Goal: Complete application form: Complete application form

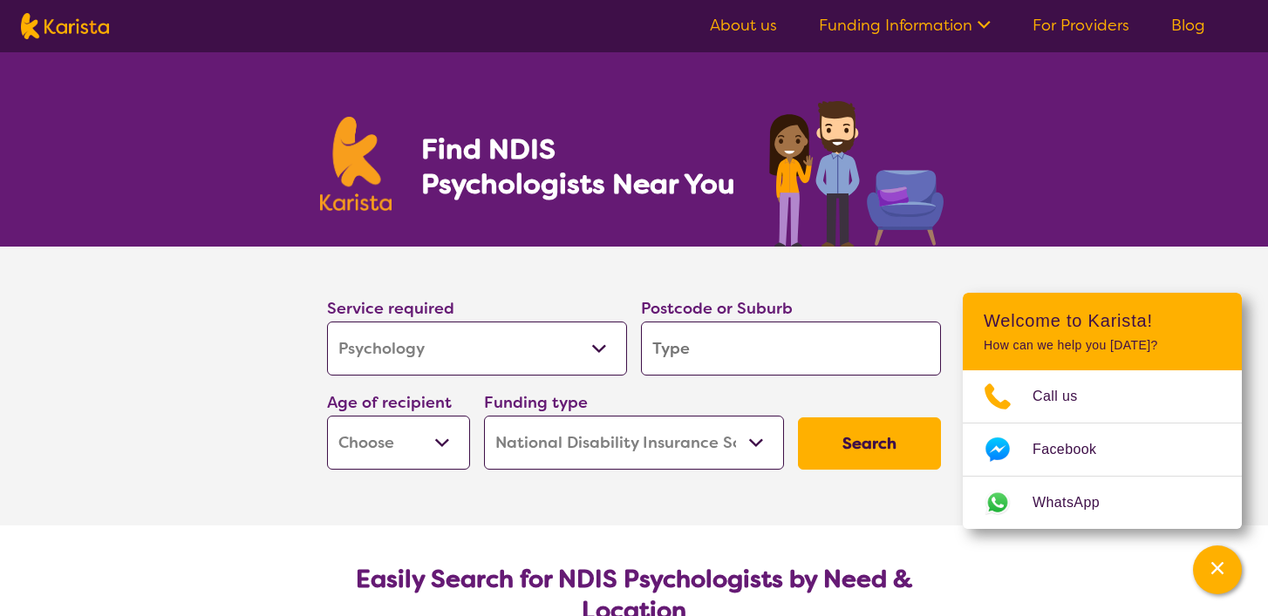
select select "Psychology"
select select "NDIS"
select select "Psychology"
select select "NDIS"
type input "3"
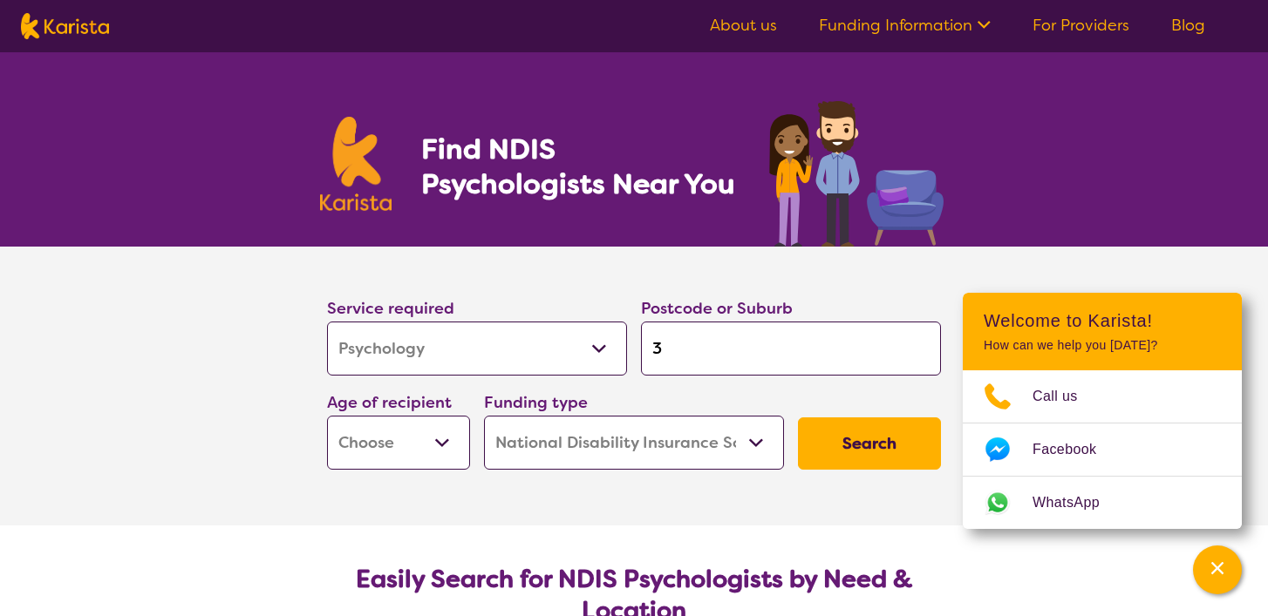
type input "3"
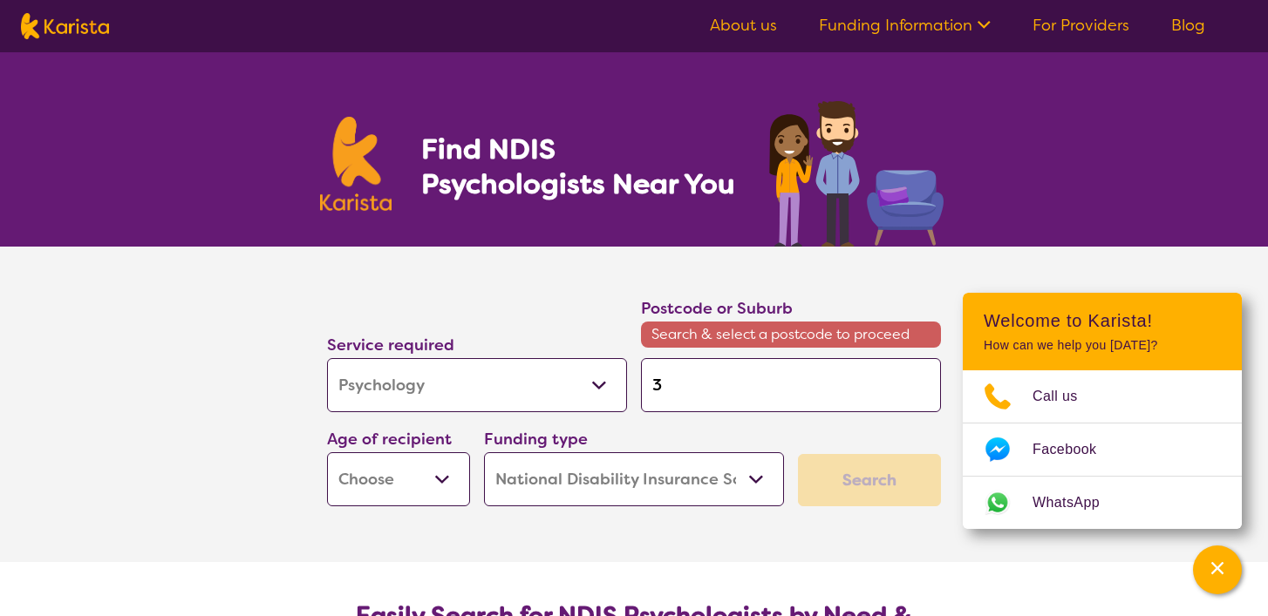
type input "32"
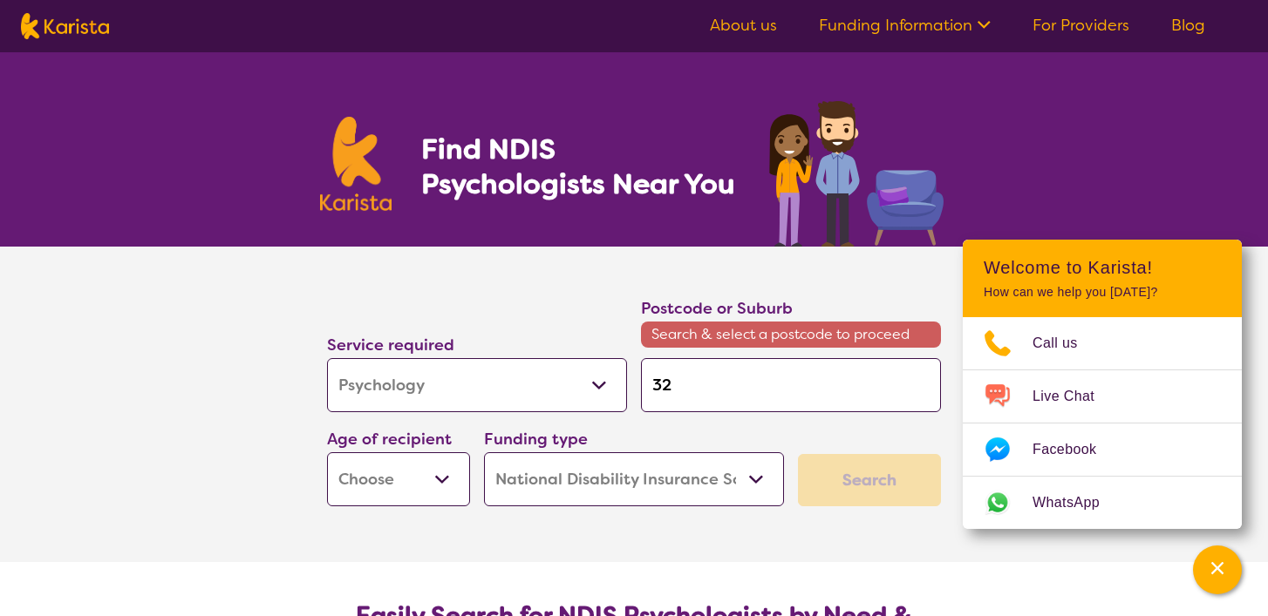
type input "321"
type input "3217"
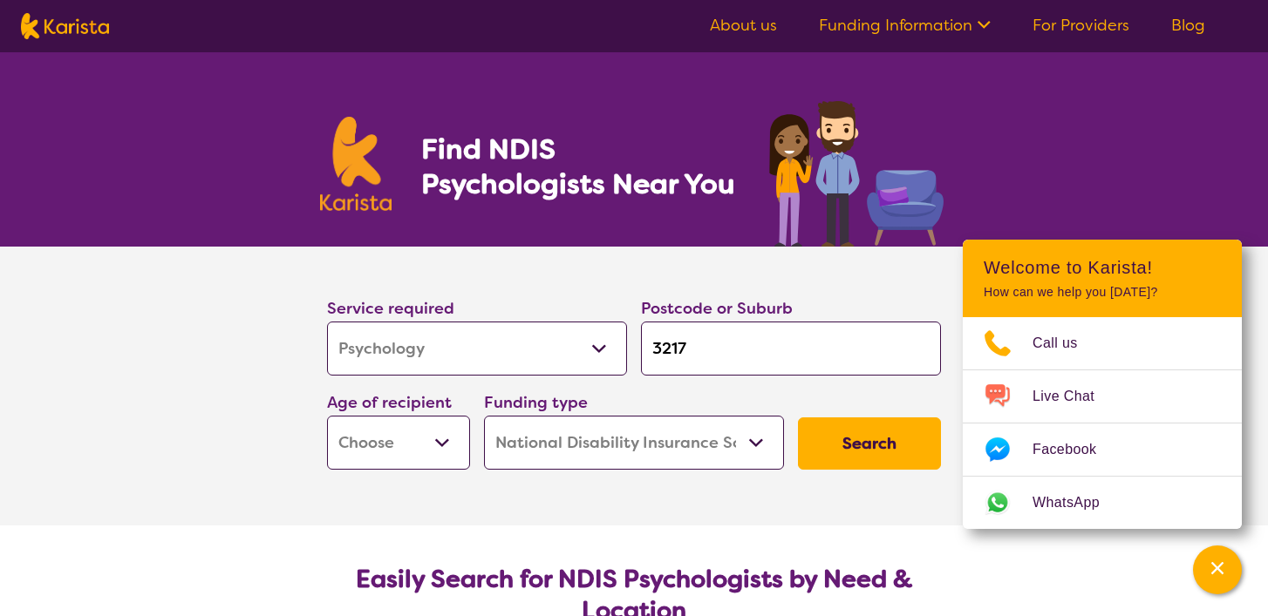
type input "3217"
click at [427, 438] on select "Early Childhood - 0 to 9 Child - 10 to 11 Adolescent - 12 to 17 Adult - 18 to 6…" at bounding box center [398, 443] width 143 height 54
select select "EC"
click at [712, 438] on select "Home Care Package (HCP) National Disability Insurance Scheme (NDIS) I don't know" at bounding box center [634, 443] width 300 height 54
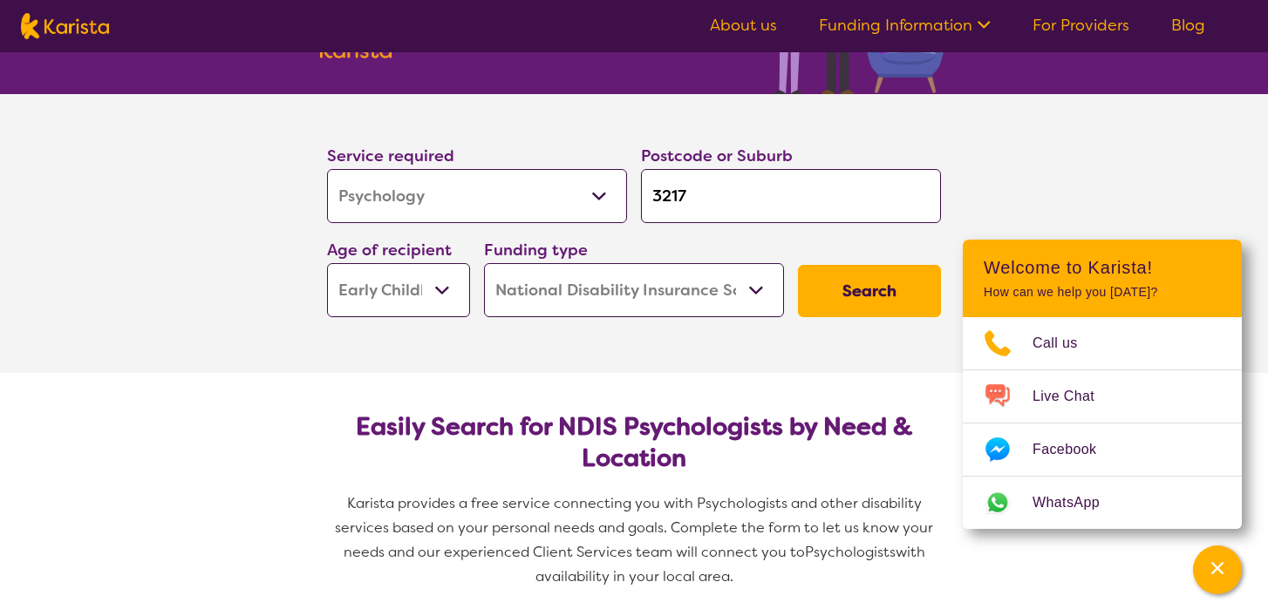
scroll to position [289, 0]
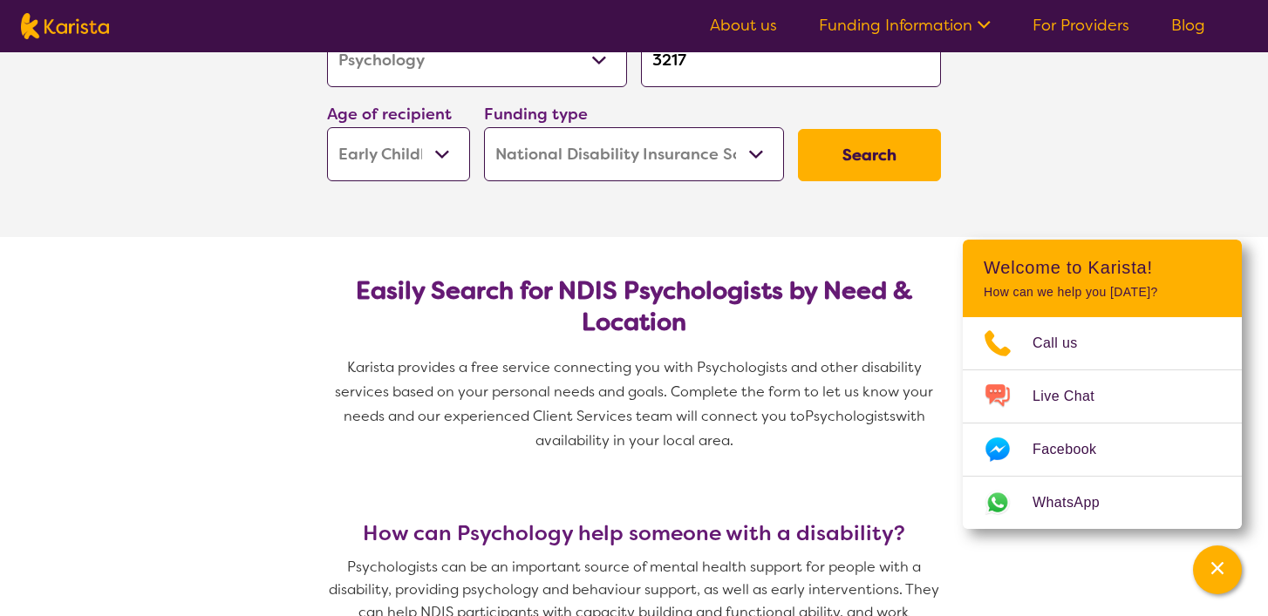
click at [844, 156] on button "Search" at bounding box center [869, 155] width 143 height 52
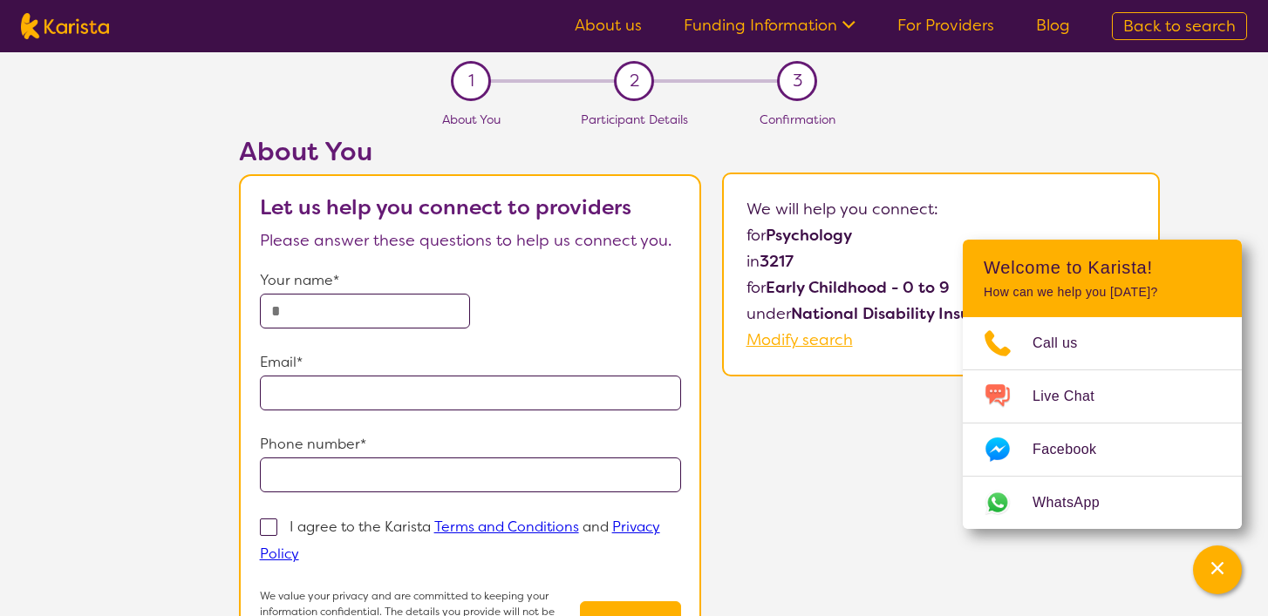
click at [379, 314] on input "text" at bounding box center [365, 311] width 211 height 35
type input "*****"
click at [352, 404] on input "email" at bounding box center [471, 393] width 422 height 35
type input "**********"
click at [380, 467] on input "tel" at bounding box center [471, 475] width 422 height 35
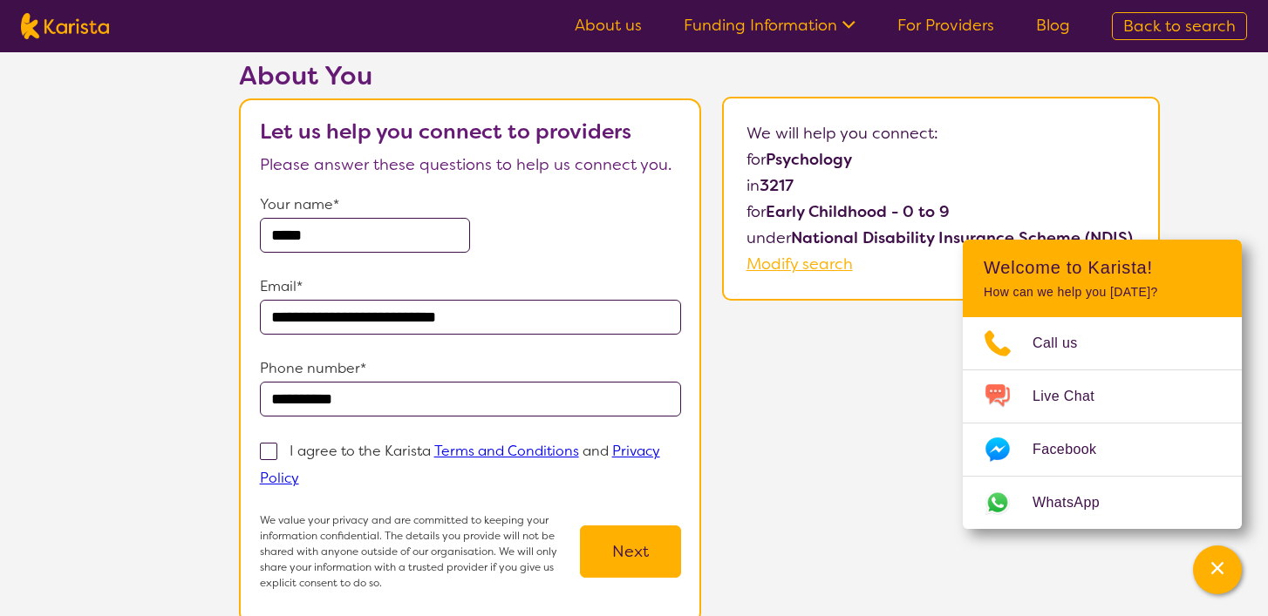
scroll to position [92, 0]
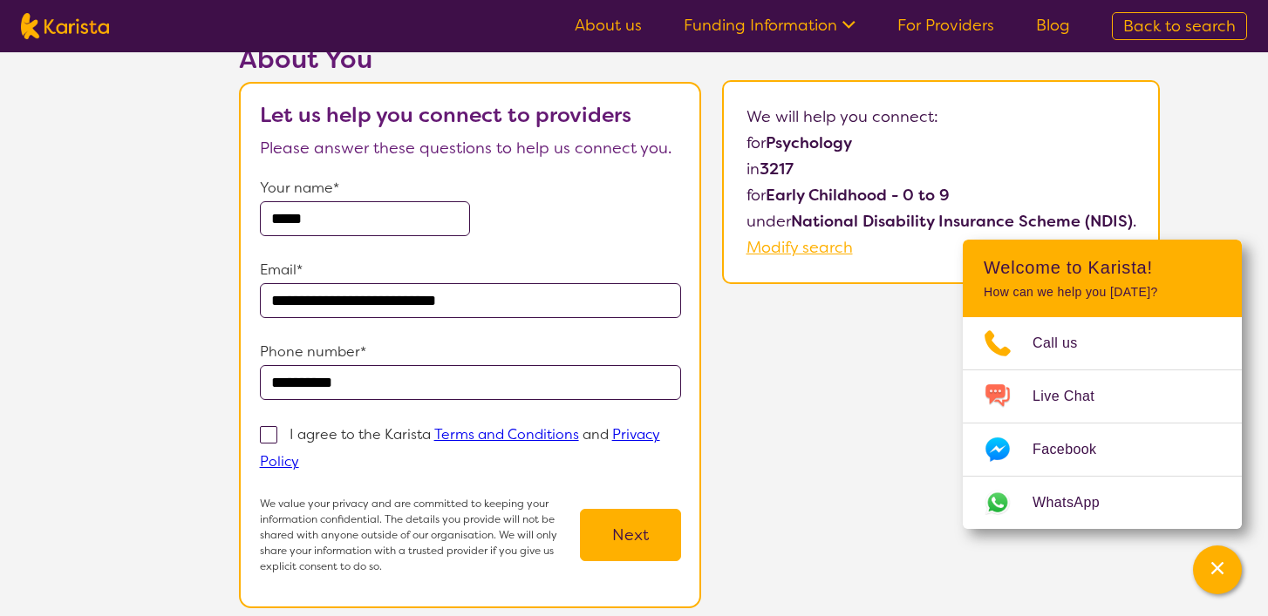
type input "**********"
click at [269, 434] on span at bounding box center [268, 434] width 17 height 17
click at [299, 455] on input "I agree to the Karista Terms and Conditions and Privacy Policy" at bounding box center [304, 460] width 11 height 11
checkbox input "true"
click at [655, 541] on button "Next" at bounding box center [630, 535] width 101 height 52
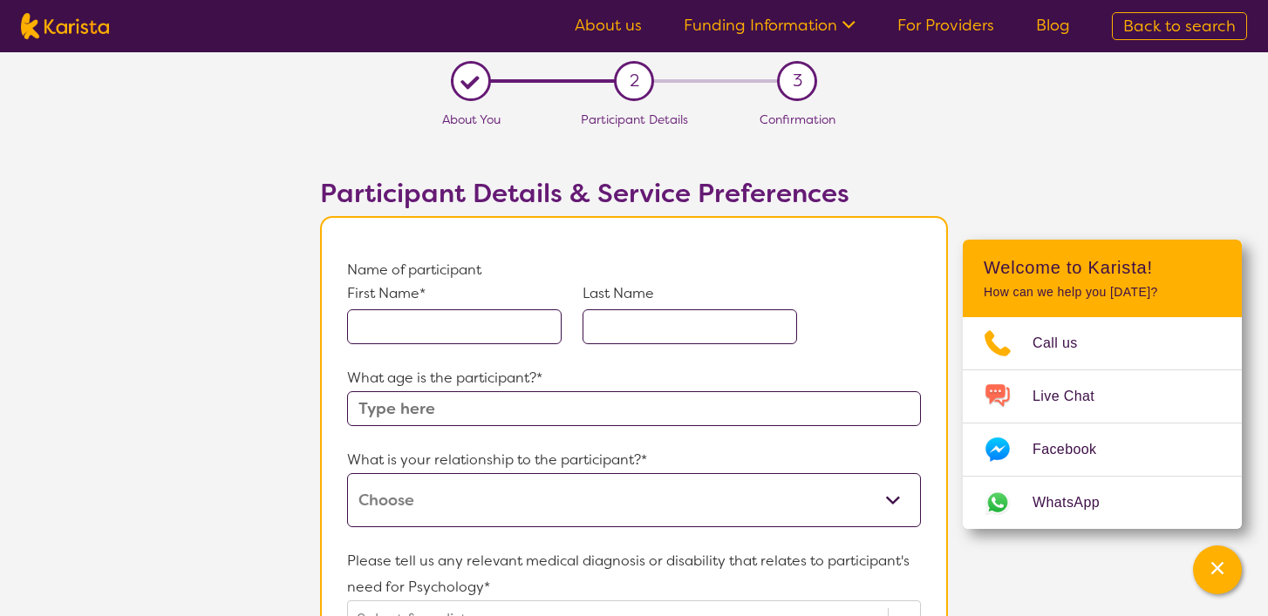
scroll to position [21, 0]
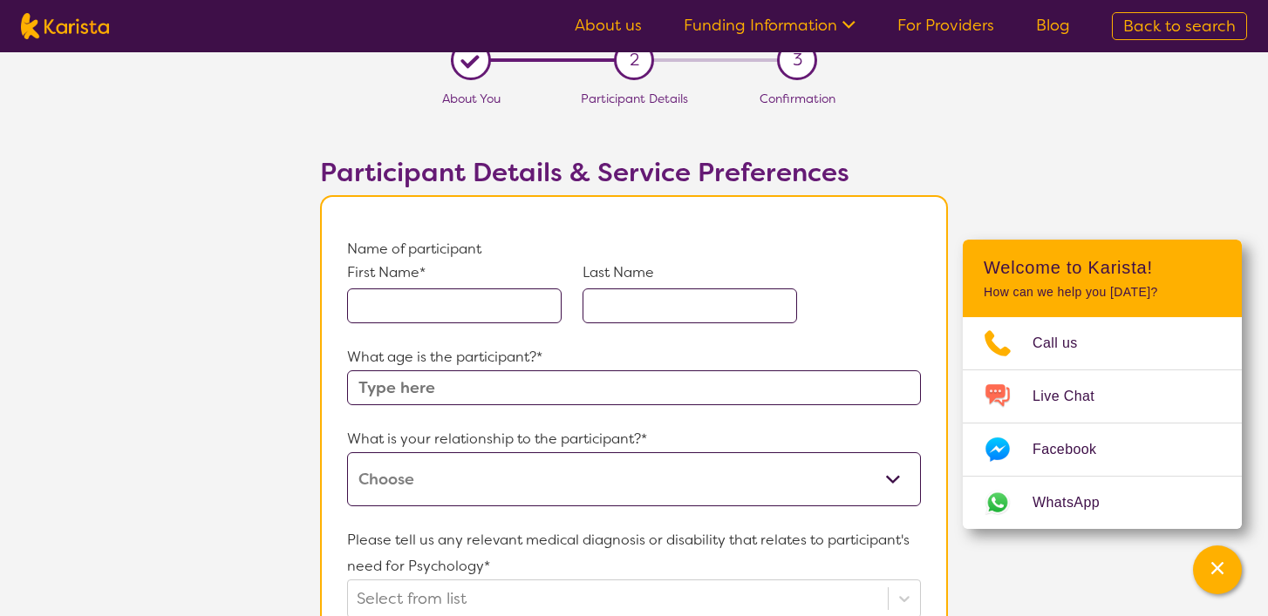
click at [480, 311] on input "text" at bounding box center [454, 306] width 214 height 35
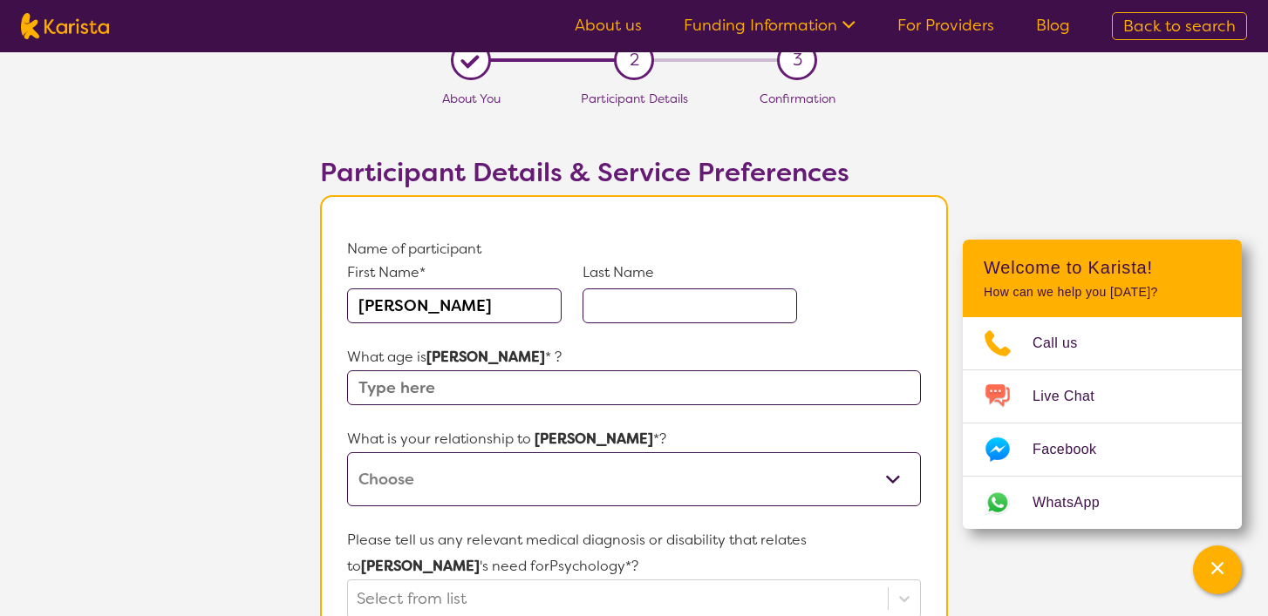
type input "[PERSON_NAME]"
click at [627, 302] on input "text" at bounding box center [689, 306] width 214 height 35
type input "[PERSON_NAME]"
click at [551, 380] on input "text" at bounding box center [634, 387] width 574 height 35
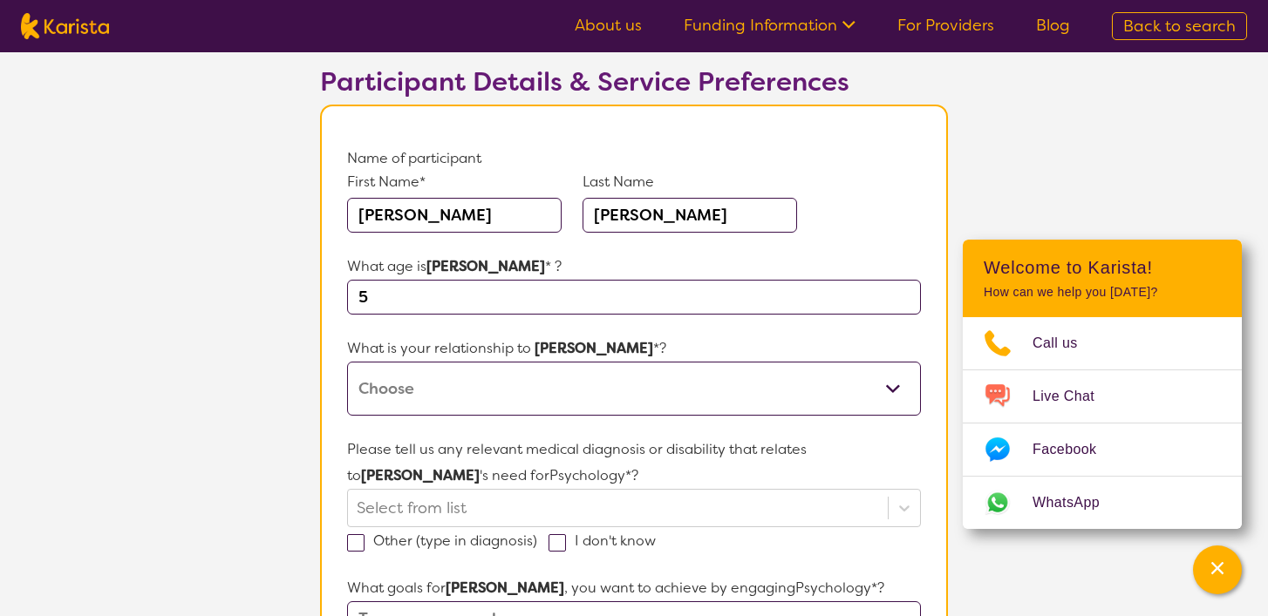
scroll to position [112, 0]
type input "5"
click at [537, 387] on select "This request is for myself I am their parent I am their child I am their spouse…" at bounding box center [634, 388] width 574 height 54
select select "I am their parent"
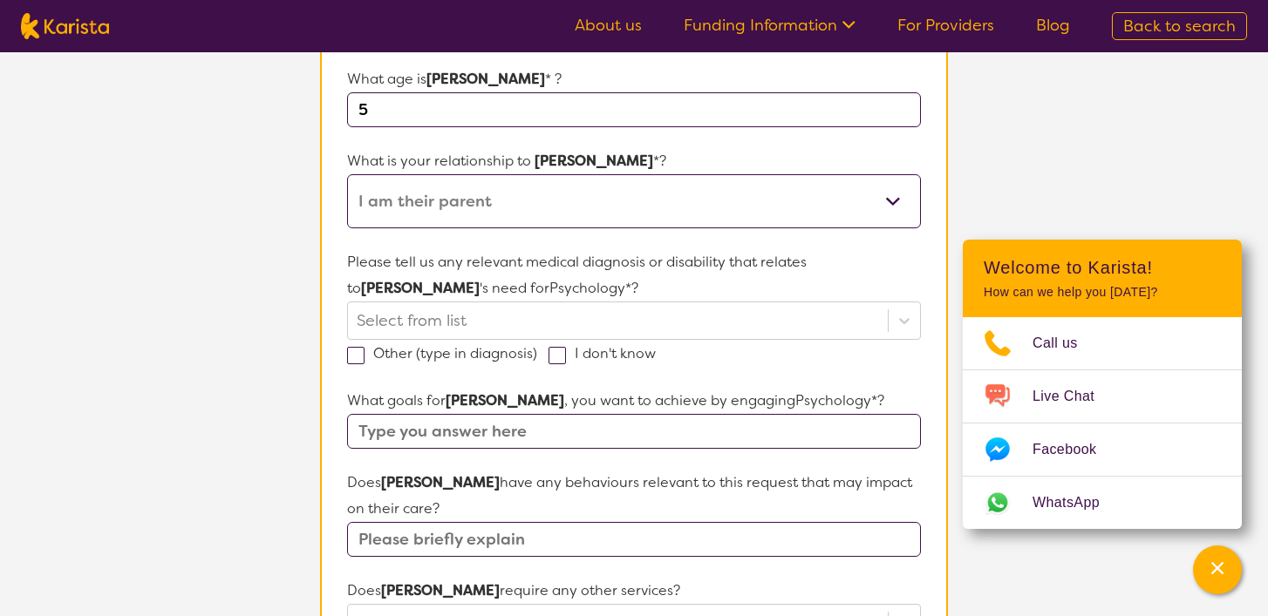
scroll to position [300, 0]
click at [526, 325] on div at bounding box center [618, 320] width 522 height 30
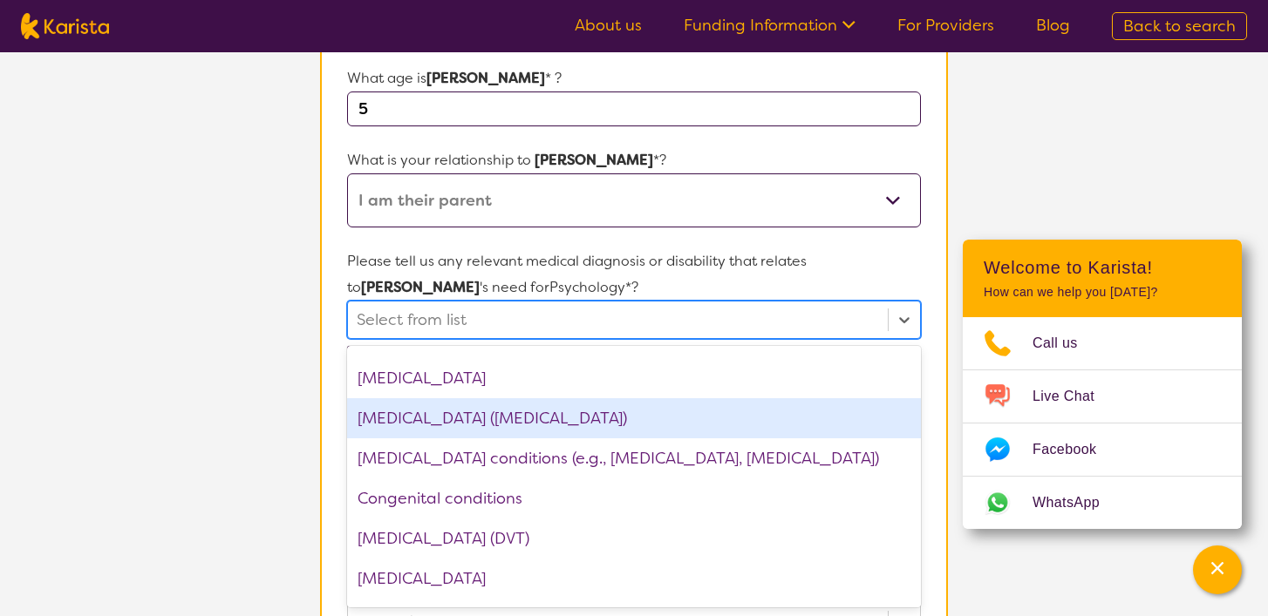
scroll to position [696, 0]
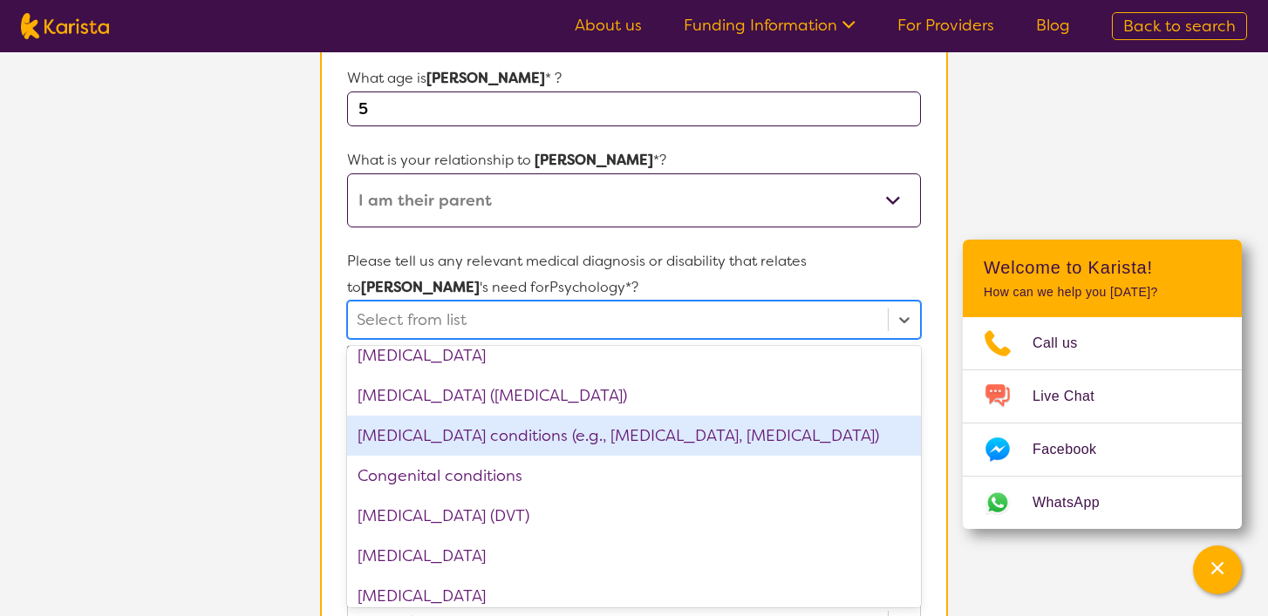
click at [109, 414] on section "L About You 2 Participant Details 3 Confirmation Participant Details & Service …" at bounding box center [634, 520] width 1268 height 1537
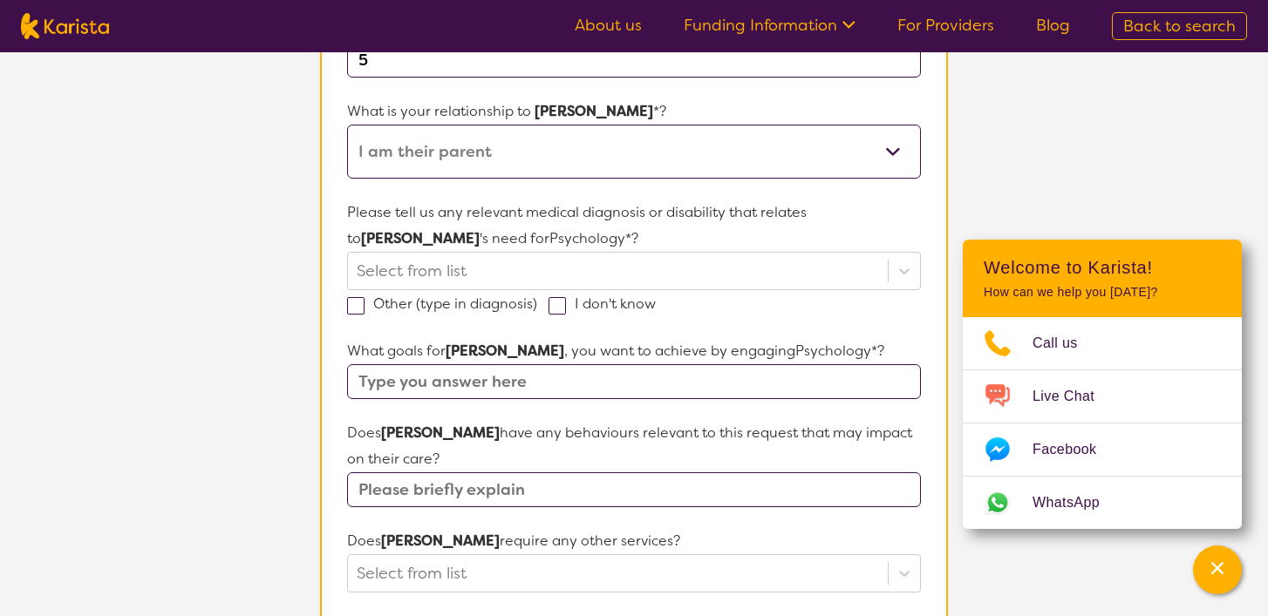
scroll to position [363, 0]
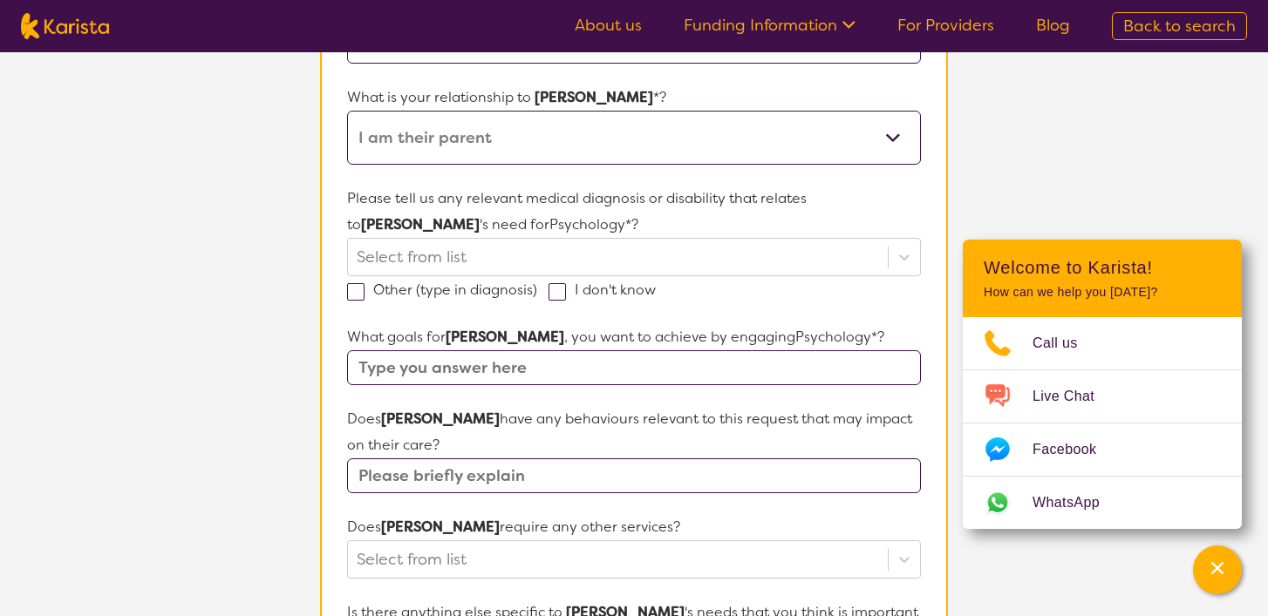
click at [704, 372] on input "text" at bounding box center [634, 367] width 574 height 35
type input "emotional regulation"
click at [581, 478] on input "text" at bounding box center [634, 476] width 574 height 35
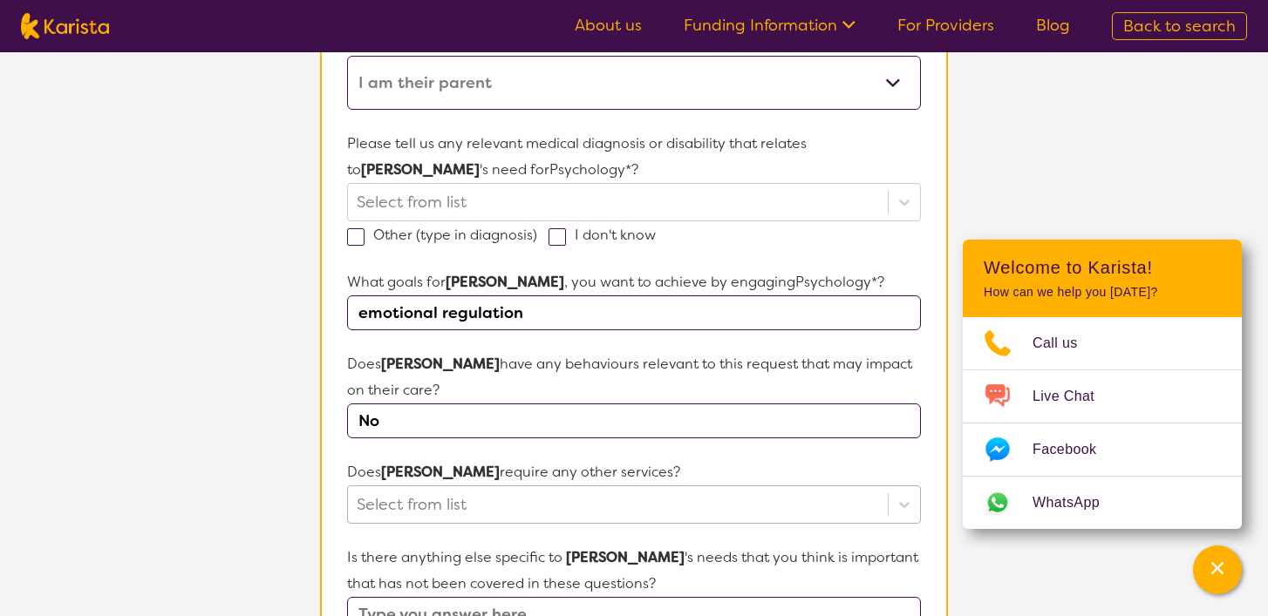
scroll to position [622, 0]
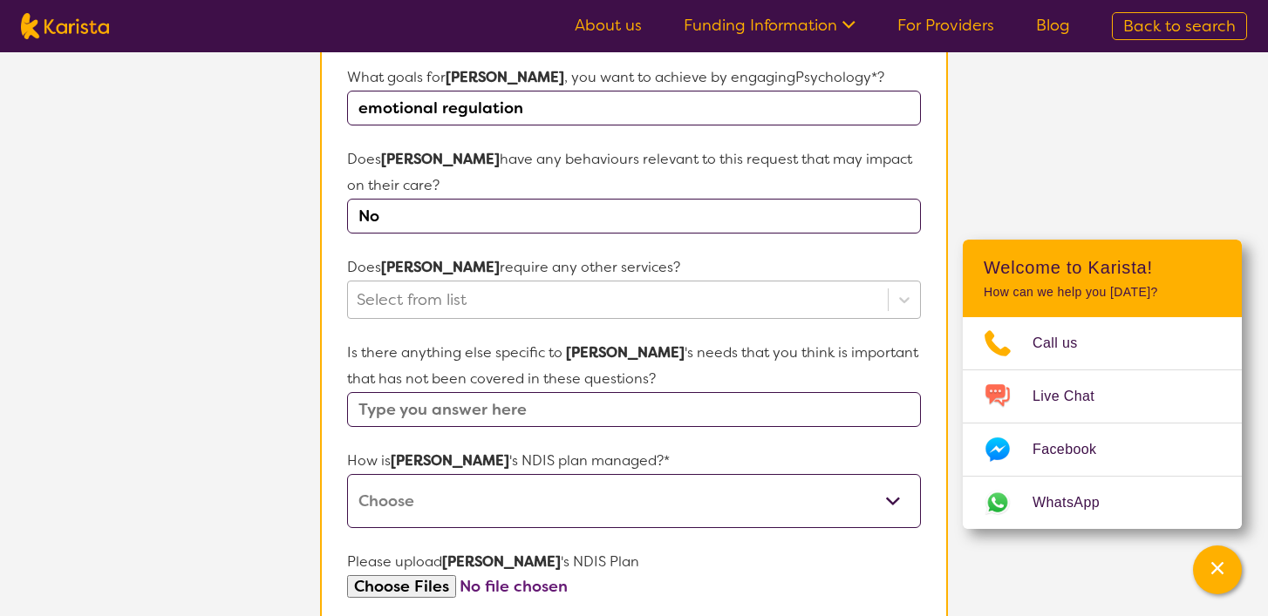
type input "No"
click at [606, 302] on div at bounding box center [618, 300] width 522 height 30
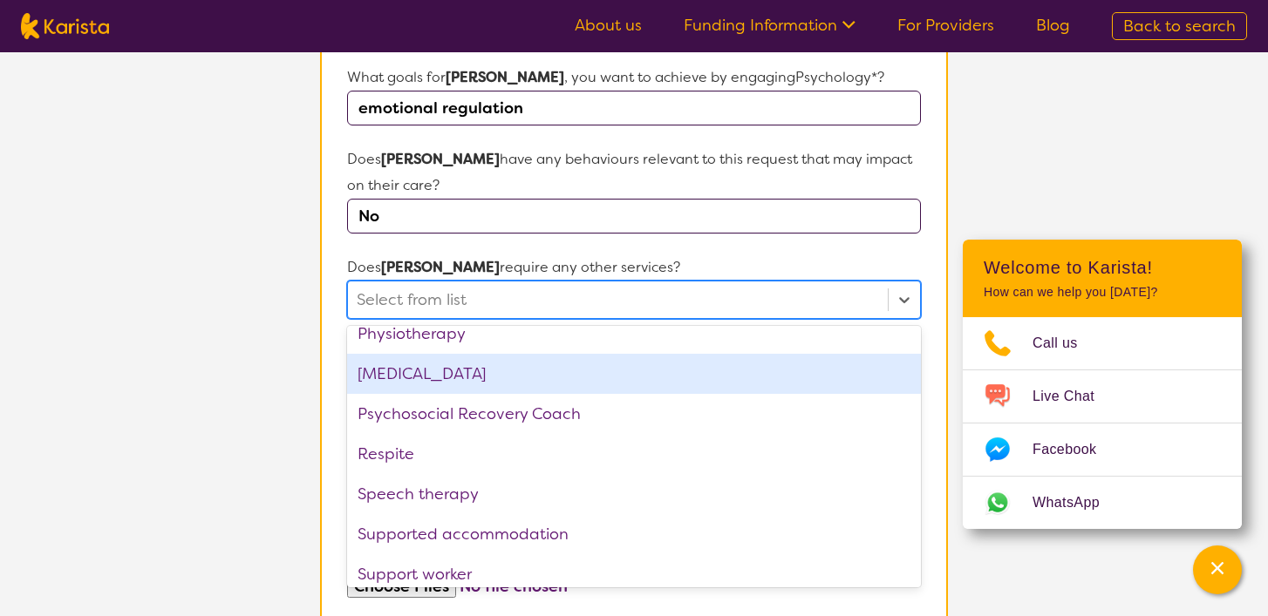
scroll to position [588, 0]
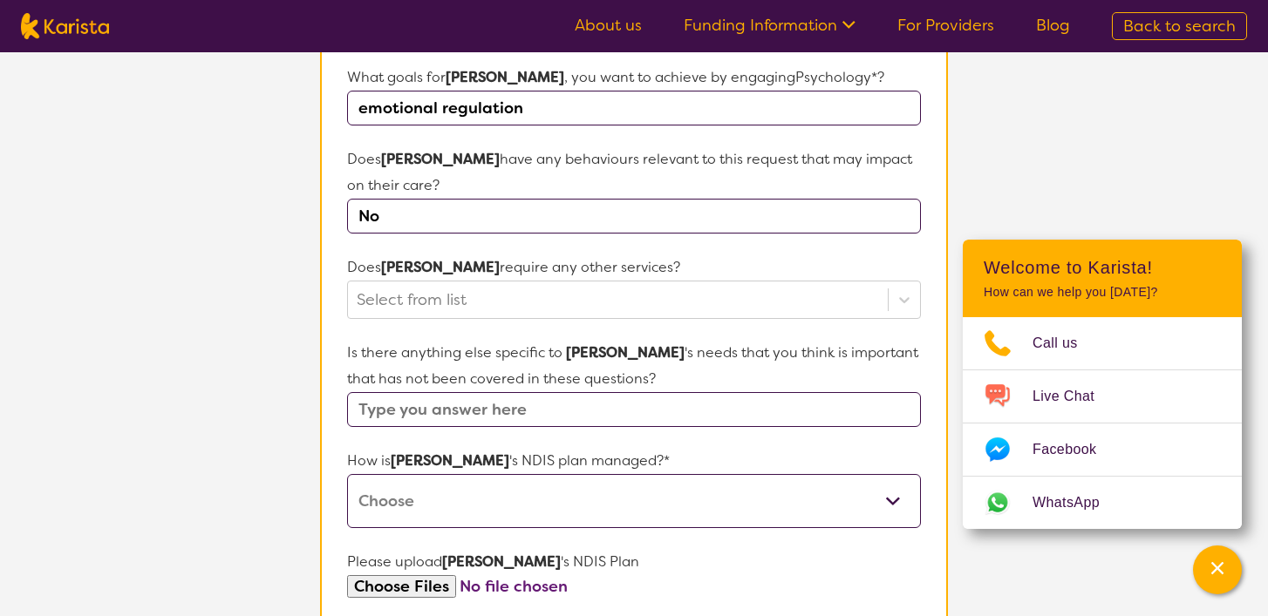
click at [225, 467] on section "L About You 2 Participant Details 3 Confirmation Participant Details & Service …" at bounding box center [634, 198] width 1268 height 1537
click at [456, 415] on input "text" at bounding box center [634, 409] width 574 height 35
click at [466, 485] on select "Self-managed NDIS plan Managed by a registered plan management provider (not th…" at bounding box center [634, 501] width 574 height 54
select select "Plan Managed"
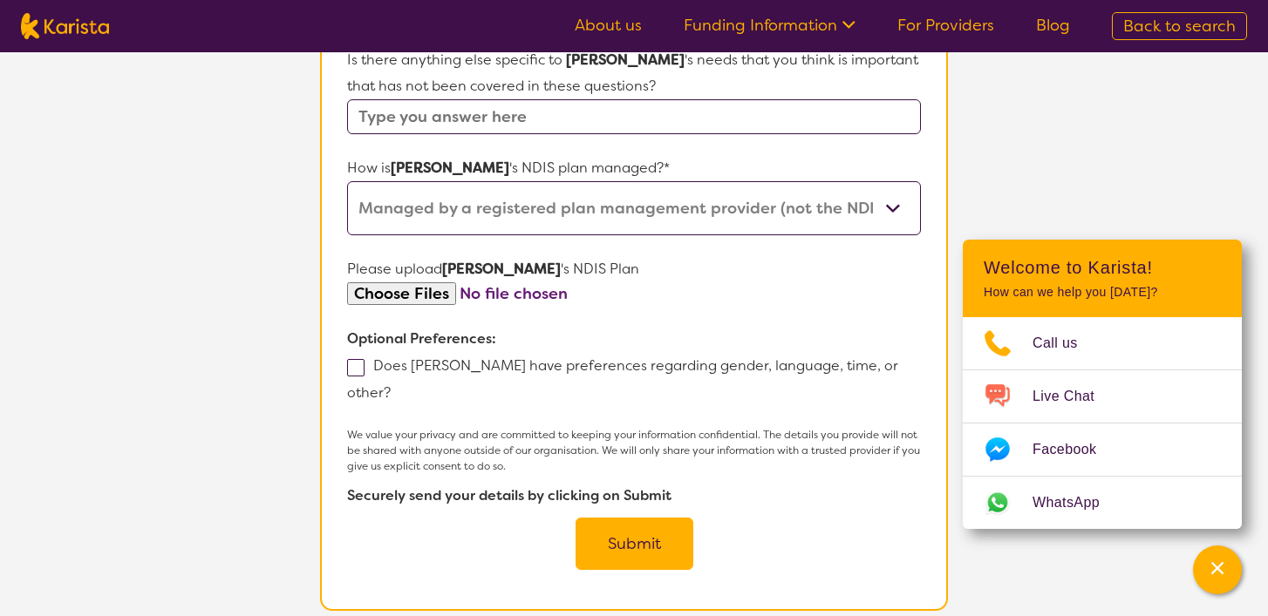
scroll to position [921, 0]
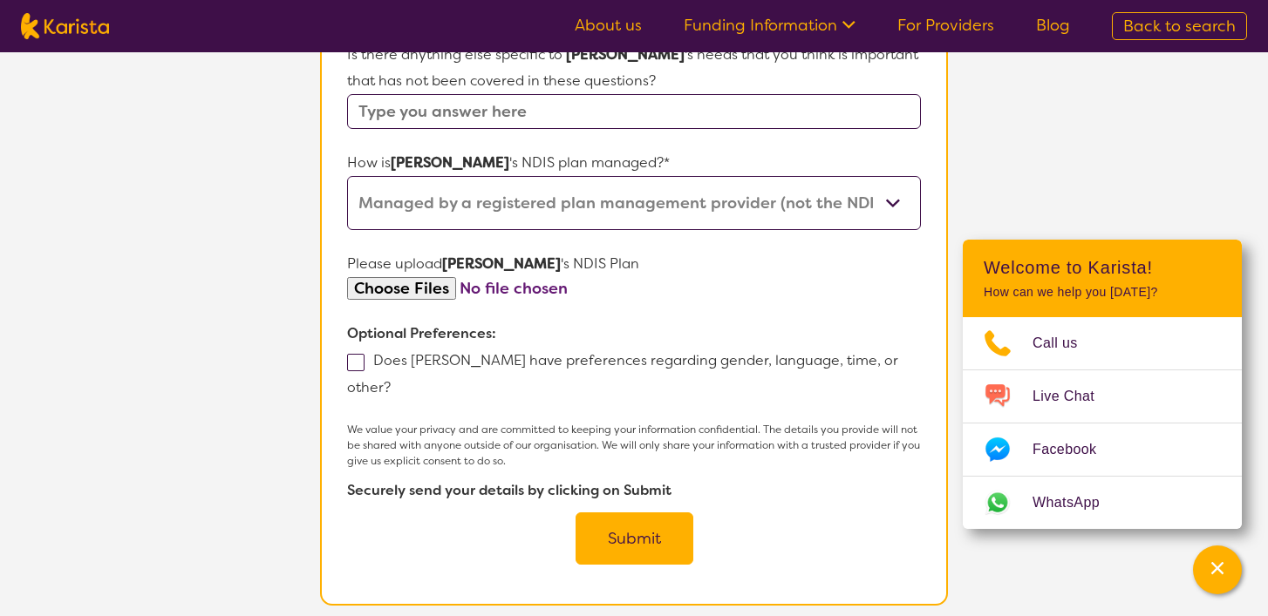
click at [609, 513] on button "Submit" at bounding box center [634, 539] width 118 height 52
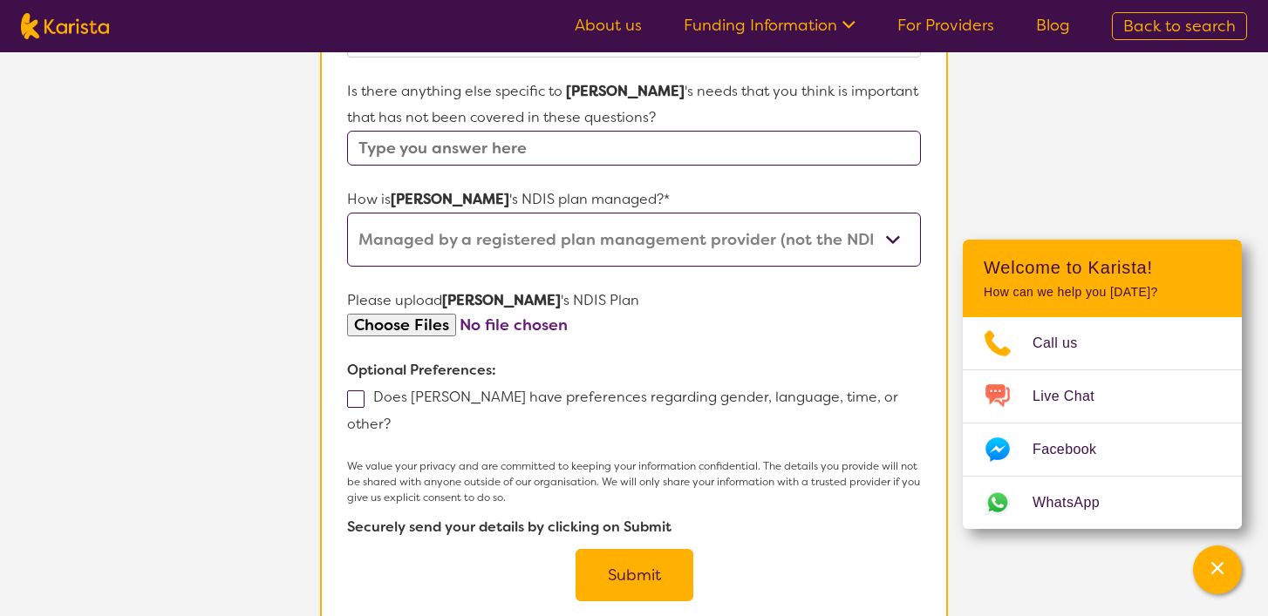
scroll to position [311, 0]
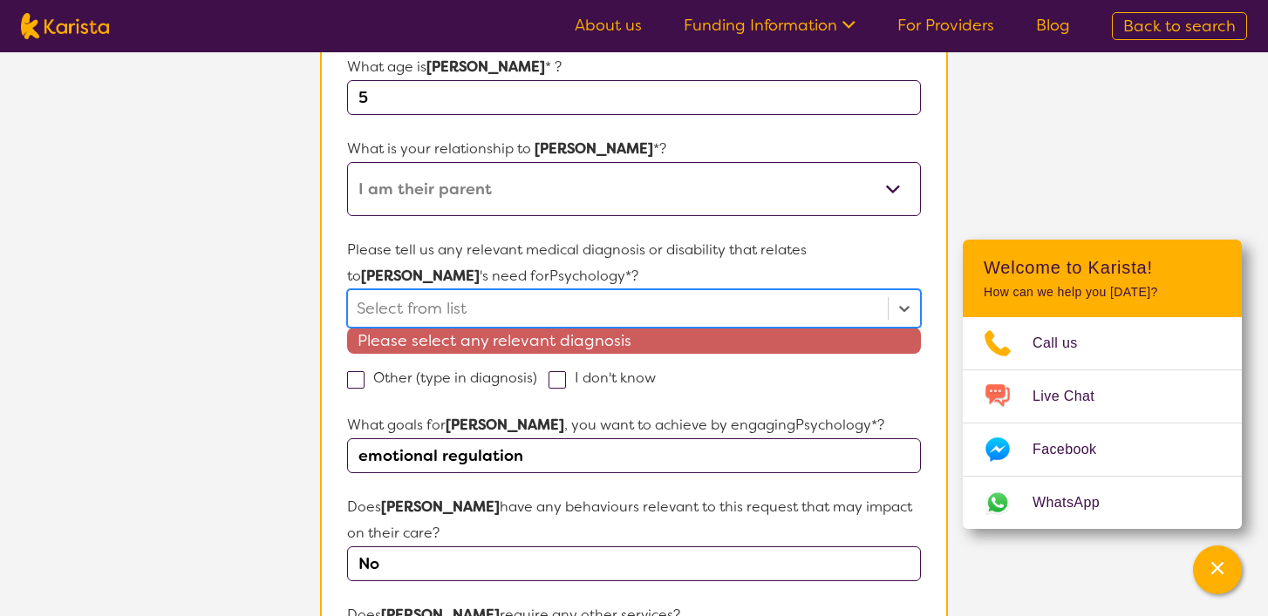
click at [566, 303] on div at bounding box center [618, 309] width 522 height 30
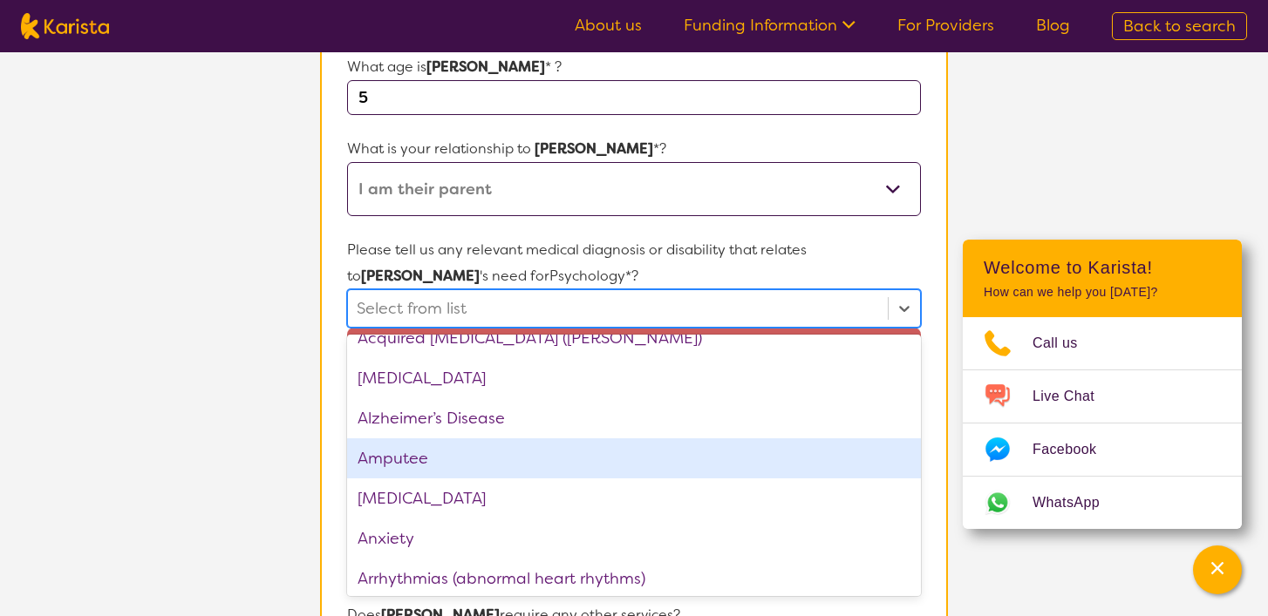
scroll to position [0, 0]
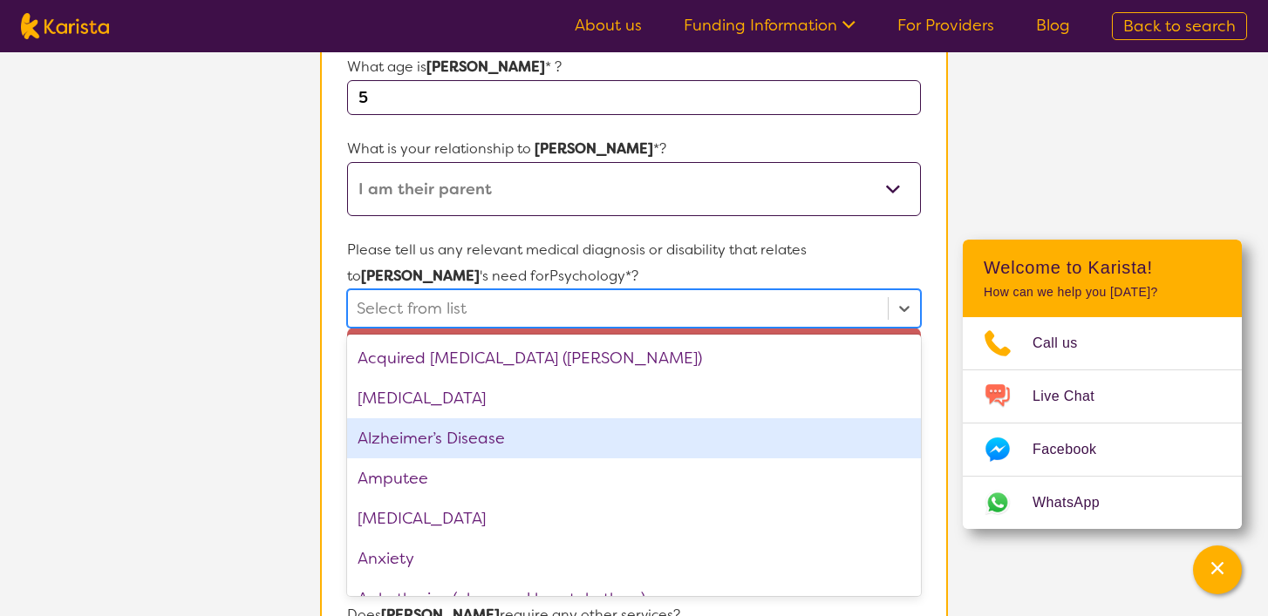
click at [197, 377] on section "L About You 2 Participant Details 3 Confirmation Participant Details & Service …" at bounding box center [634, 527] width 1268 height 1573
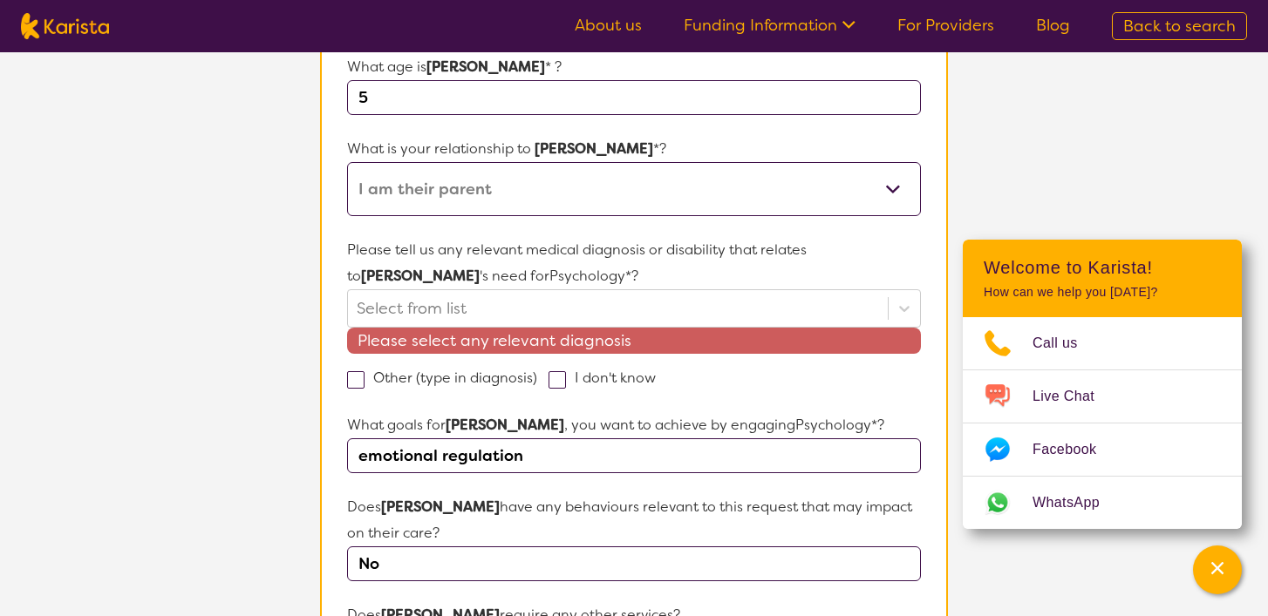
click at [551, 380] on span at bounding box center [556, 379] width 17 height 17
click at [656, 380] on input "I don't know" at bounding box center [661, 376] width 11 height 11
checkbox input "true"
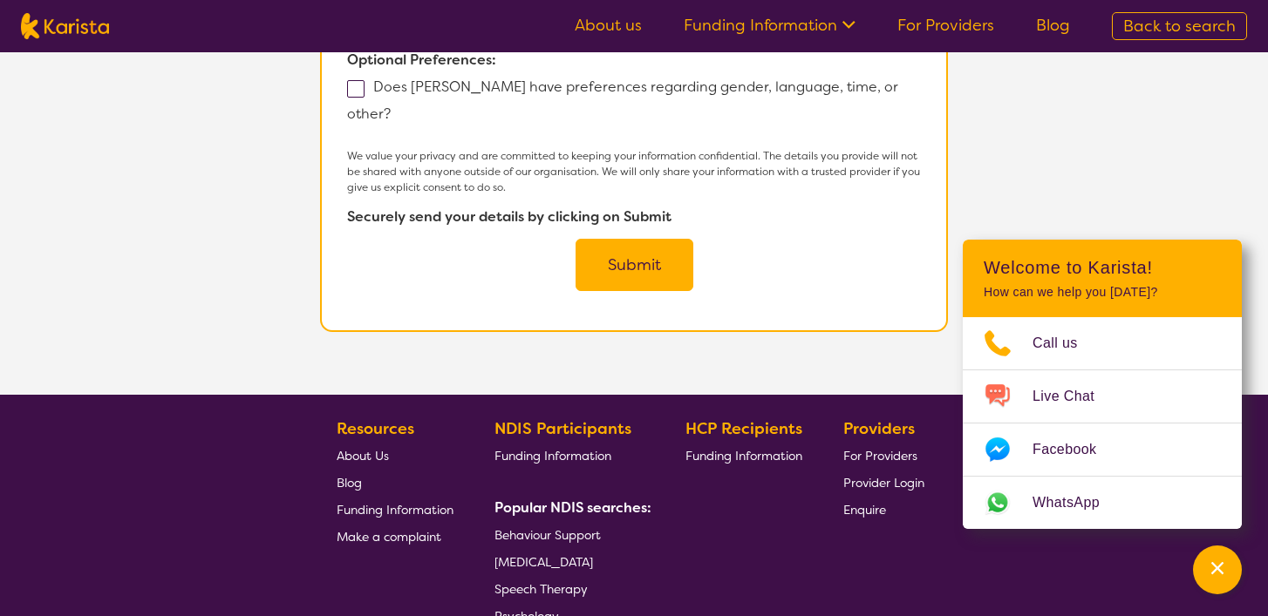
scroll to position [1168, 0]
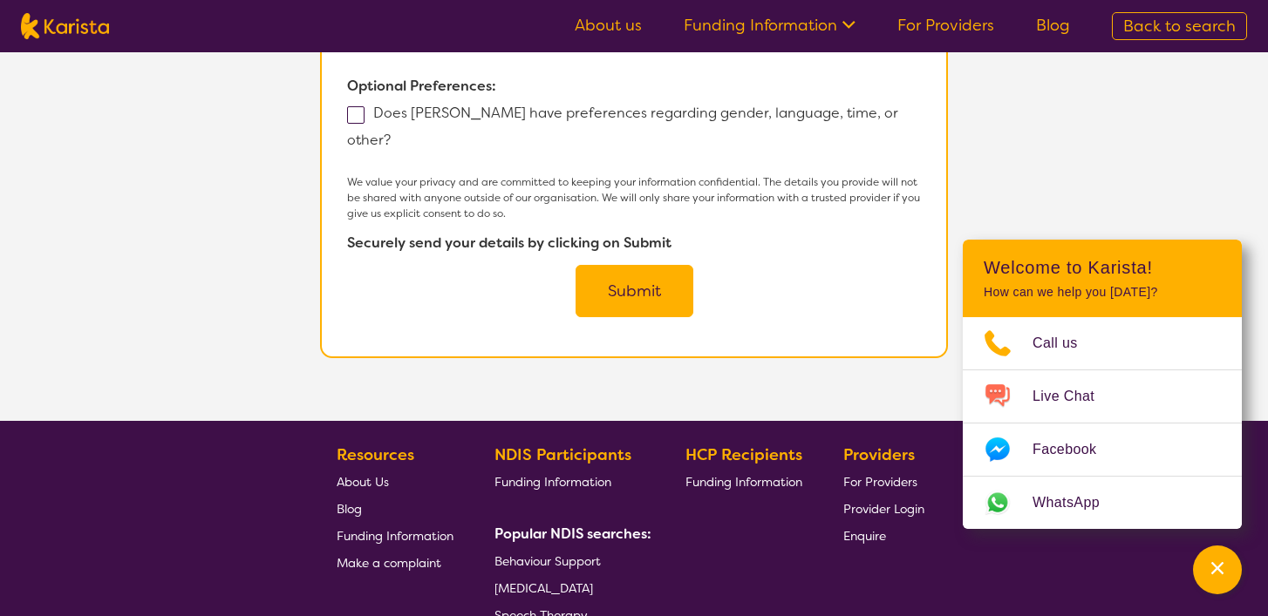
click at [607, 272] on button "Submit" at bounding box center [634, 291] width 118 height 52
